Goal: Transaction & Acquisition: Purchase product/service

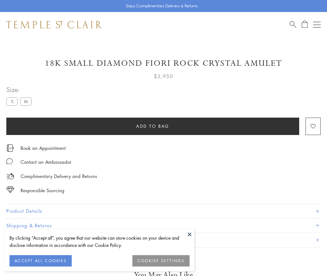
click at [153, 126] on span "Add to bag" at bounding box center [152, 126] width 33 height 7
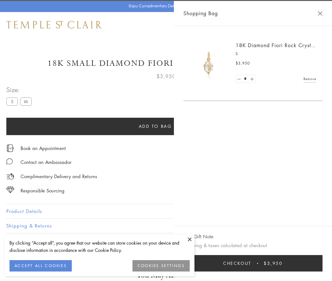
click at [251, 263] on span "Checkout" at bounding box center [237, 263] width 28 height 7
